Goal: Check status: Check status

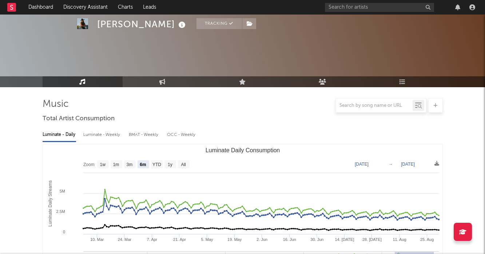
select select "6m"
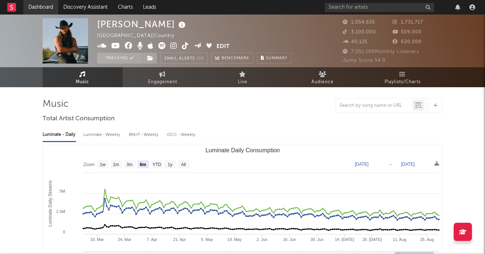
click at [38, 9] on link "Dashboard" at bounding box center [40, 7] width 35 height 15
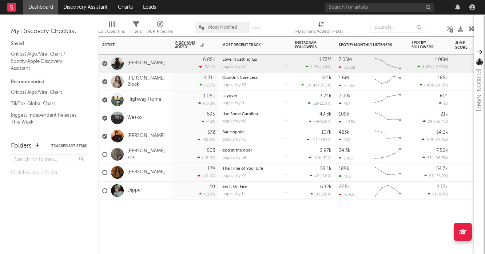
click at [143, 63] on link "[PERSON_NAME]" at bounding box center [145, 63] width 37 height 6
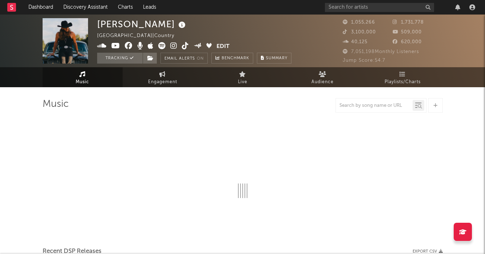
select select "6m"
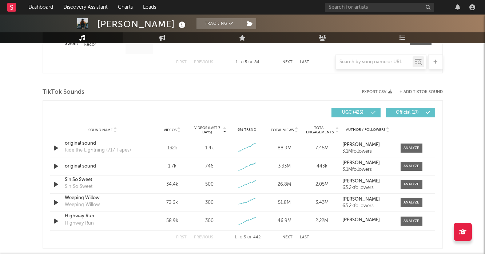
scroll to position [454, 0]
click at [413, 163] on span at bounding box center [411, 166] width 22 height 9
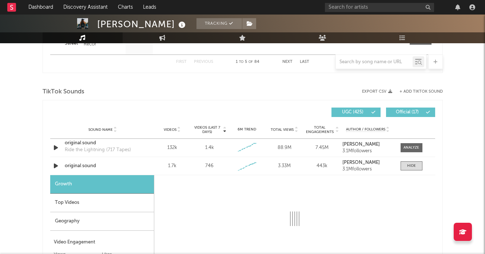
select select "1w"
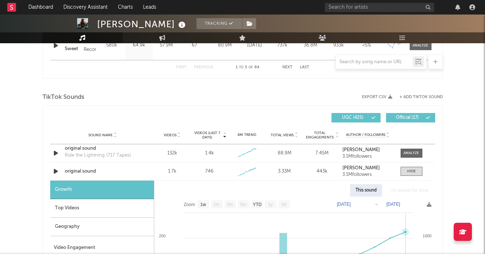
scroll to position [449, 0]
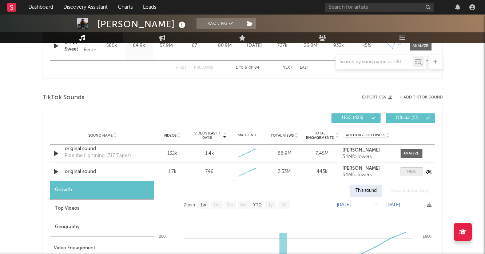
click at [416, 174] on span at bounding box center [411, 171] width 22 height 9
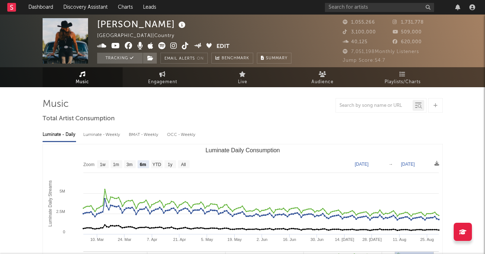
scroll to position [0, 0]
click at [44, 7] on link "Dashboard" at bounding box center [40, 7] width 35 height 15
